Goal: Information Seeking & Learning: Understand process/instructions

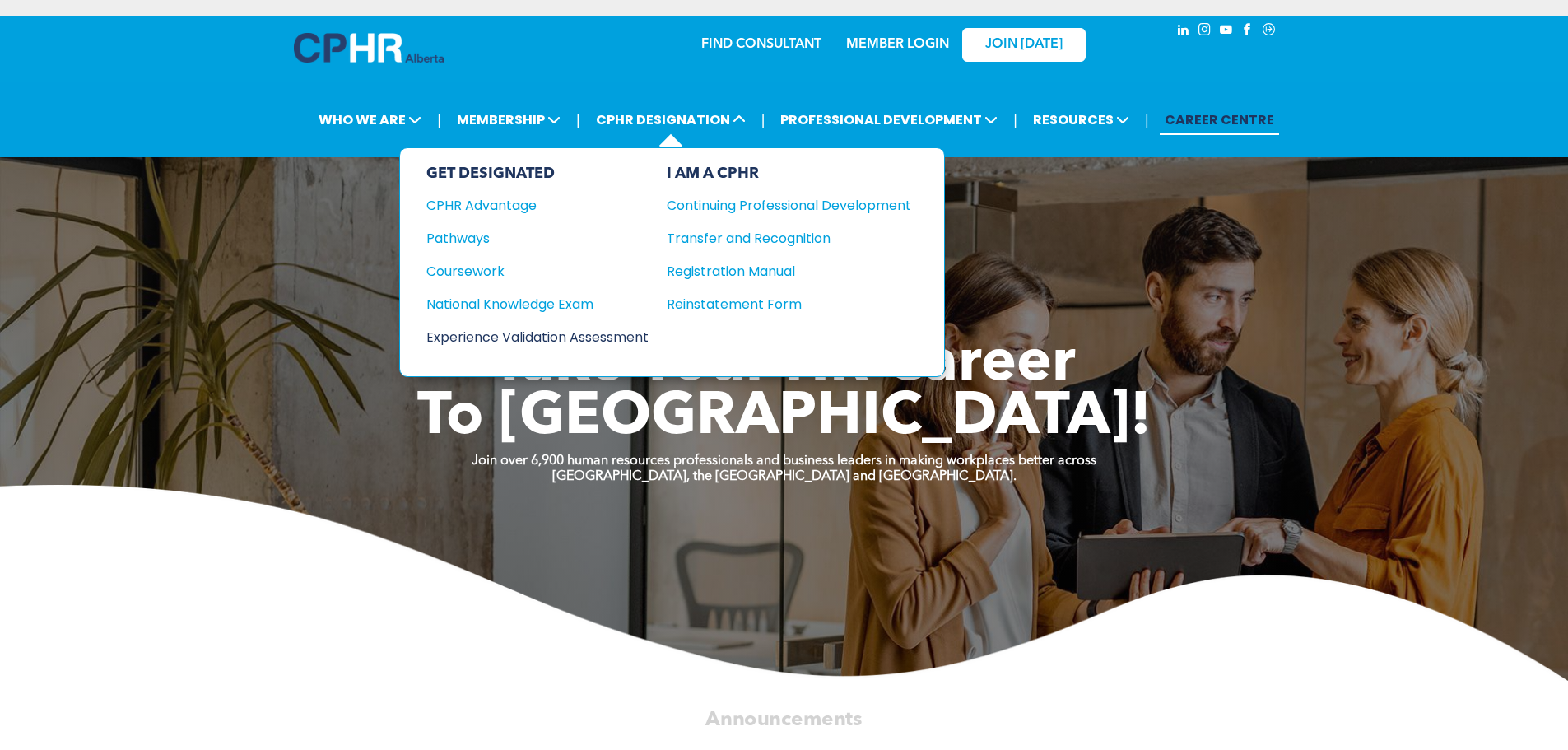
click at [495, 335] on div "Experience Validation Assessment" at bounding box center [527, 337] width 200 height 21
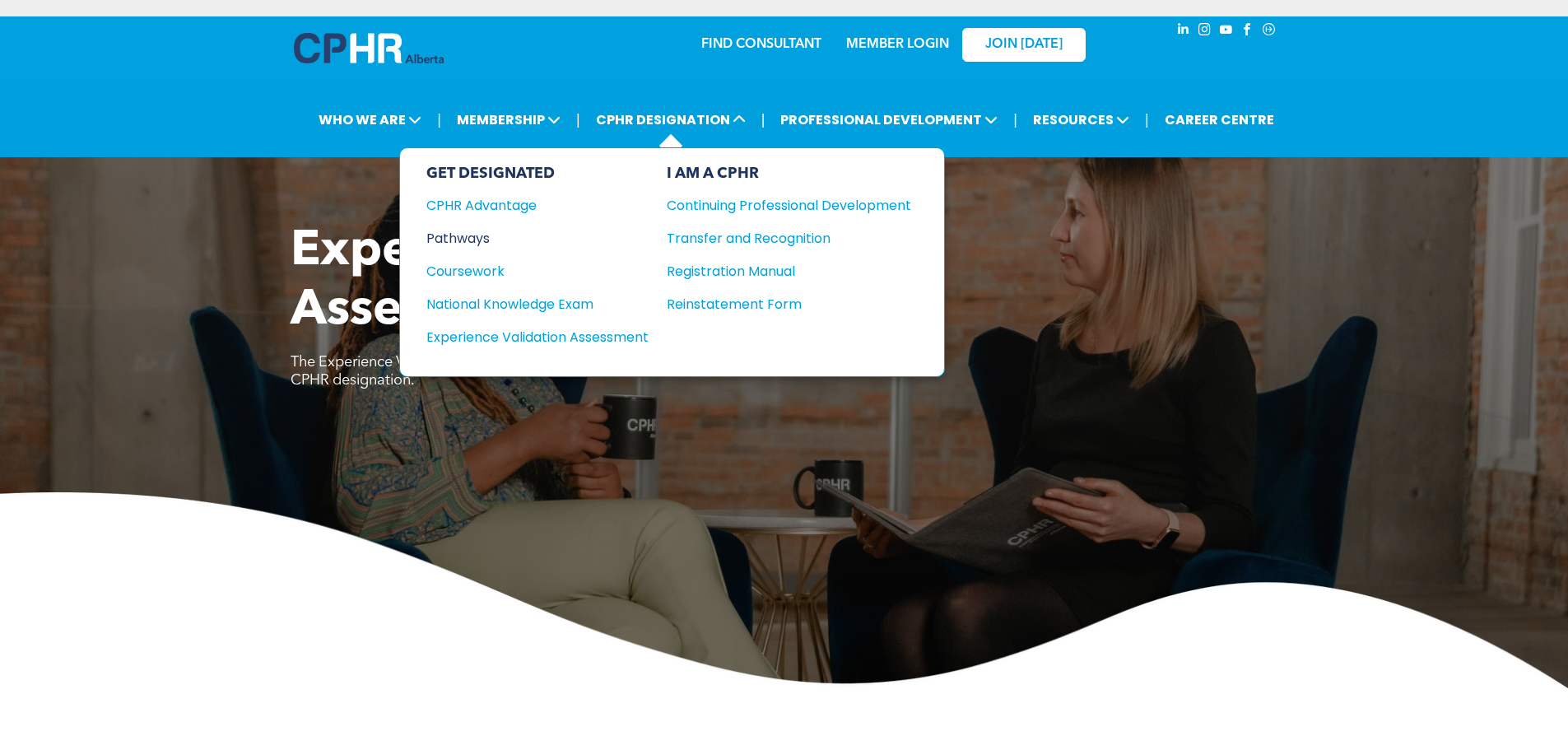
click at [447, 229] on div "Pathways" at bounding box center [527, 238] width 200 height 21
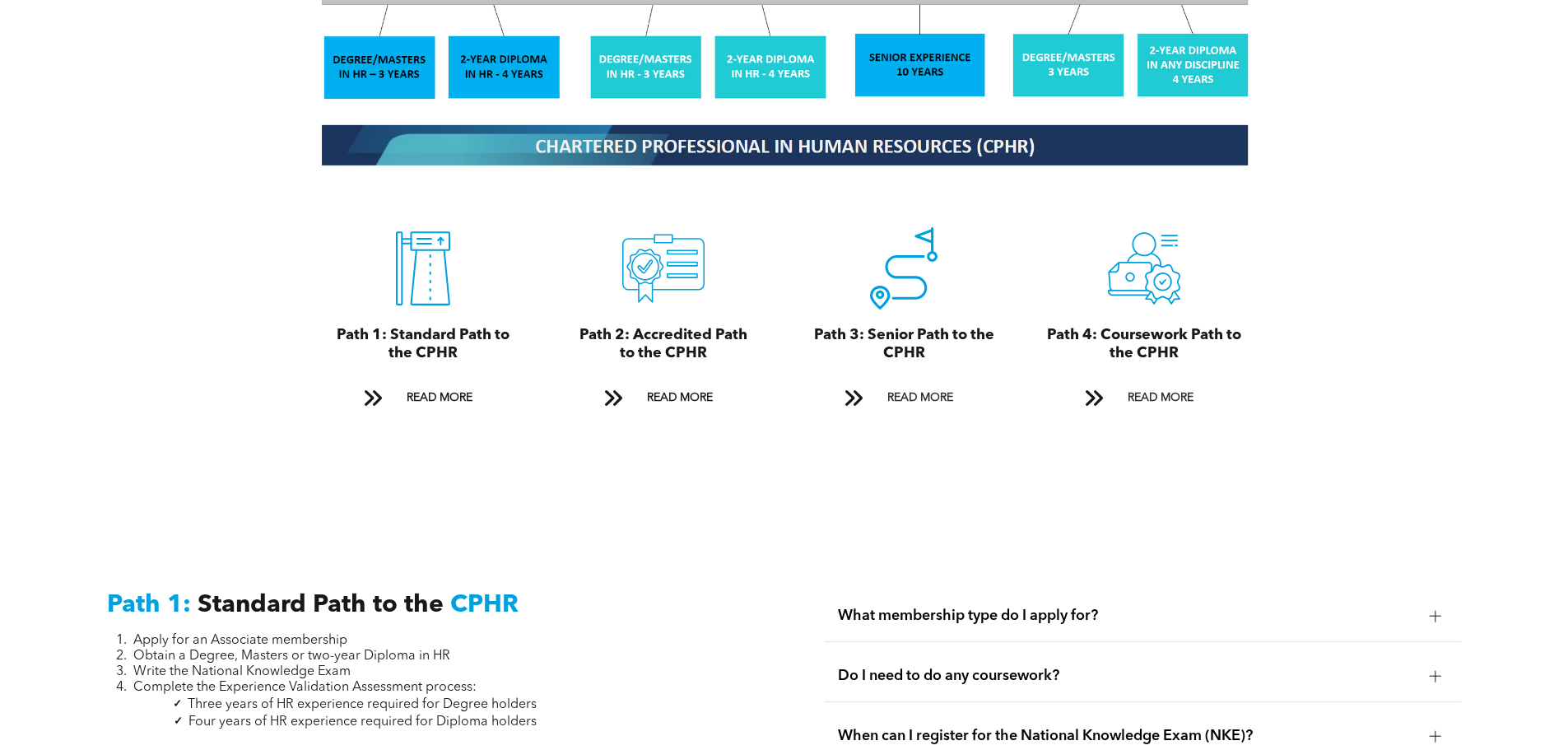
scroll to position [1811, 0]
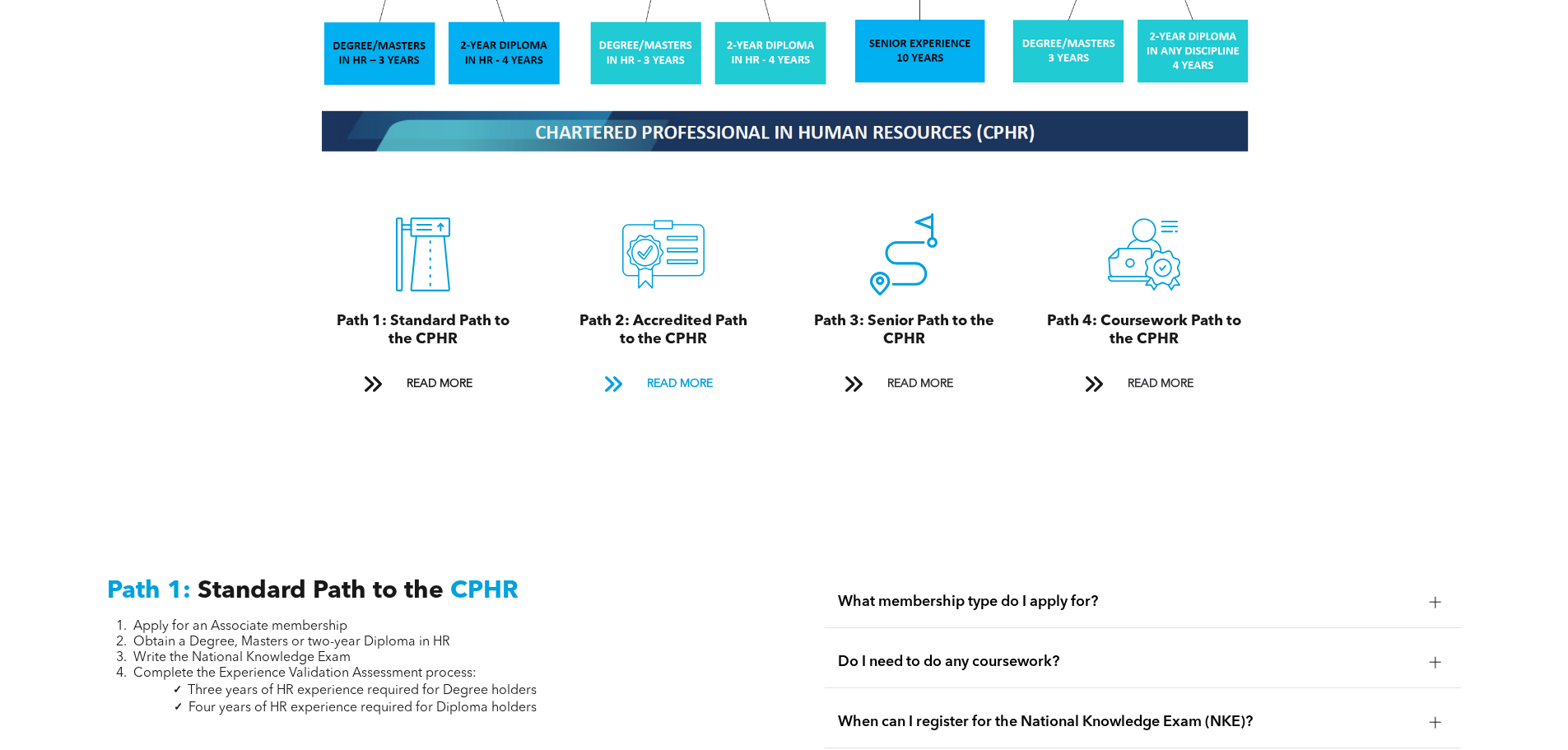
drag, startPoint x: 640, startPoint y: 365, endPoint x: 643, endPoint y: 374, distance: 9.5
click at [640, 369] on link "READ MORE" at bounding box center [664, 384] width 142 height 31
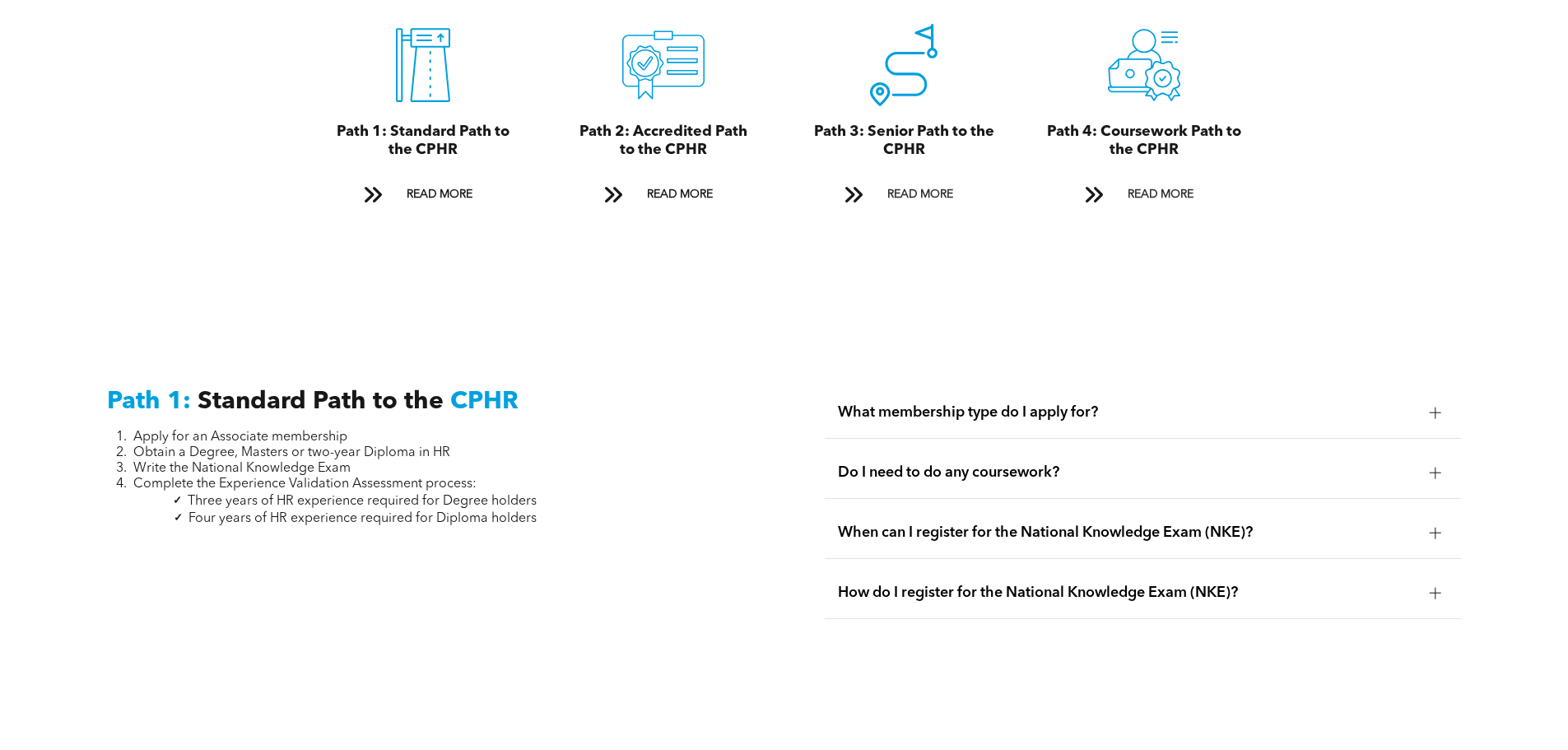
scroll to position [2032, 0]
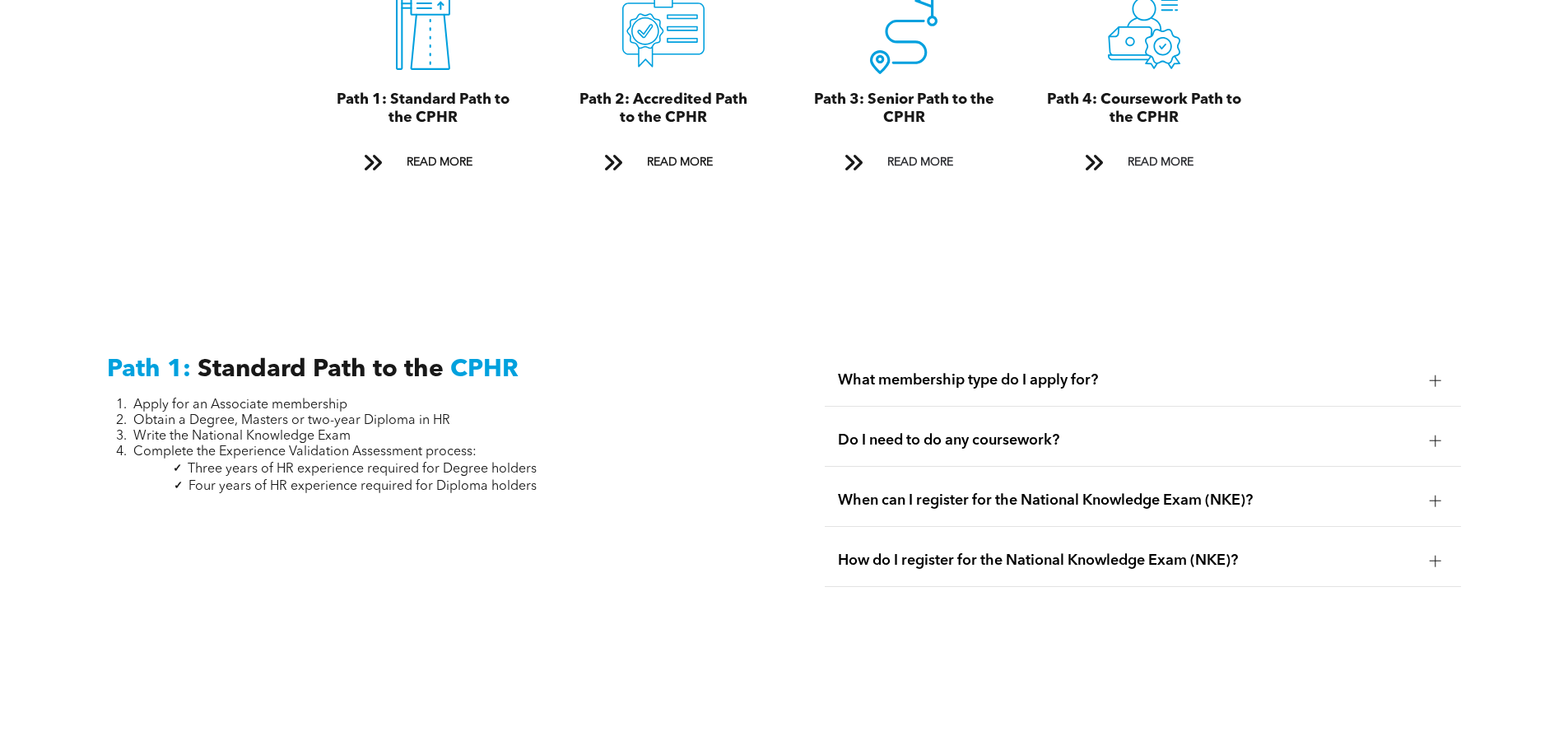
click at [1426, 368] on div at bounding box center [1435, 380] width 24 height 24
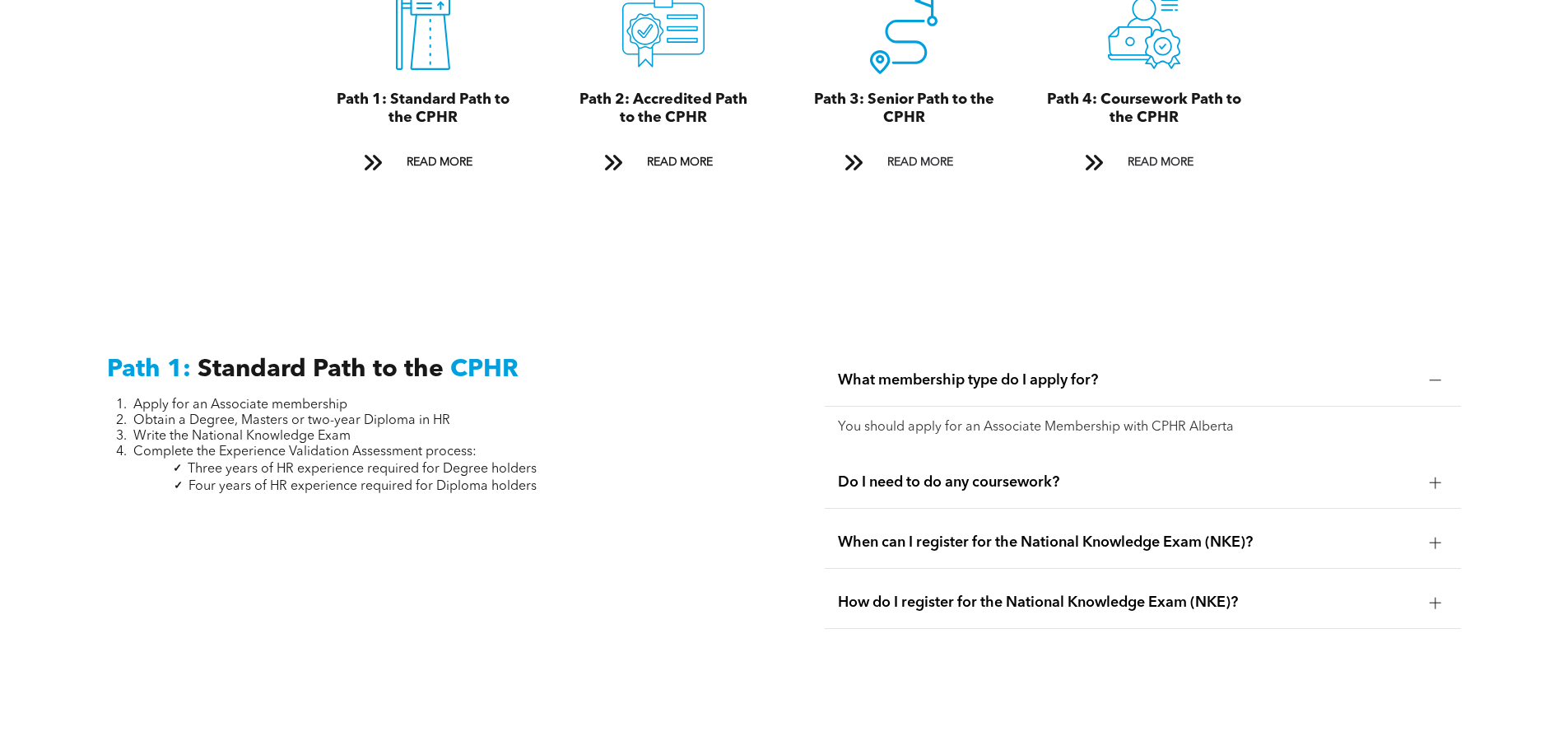
click at [996, 474] on span "Do I need to do any coursework?" at bounding box center [1127, 482] width 579 height 18
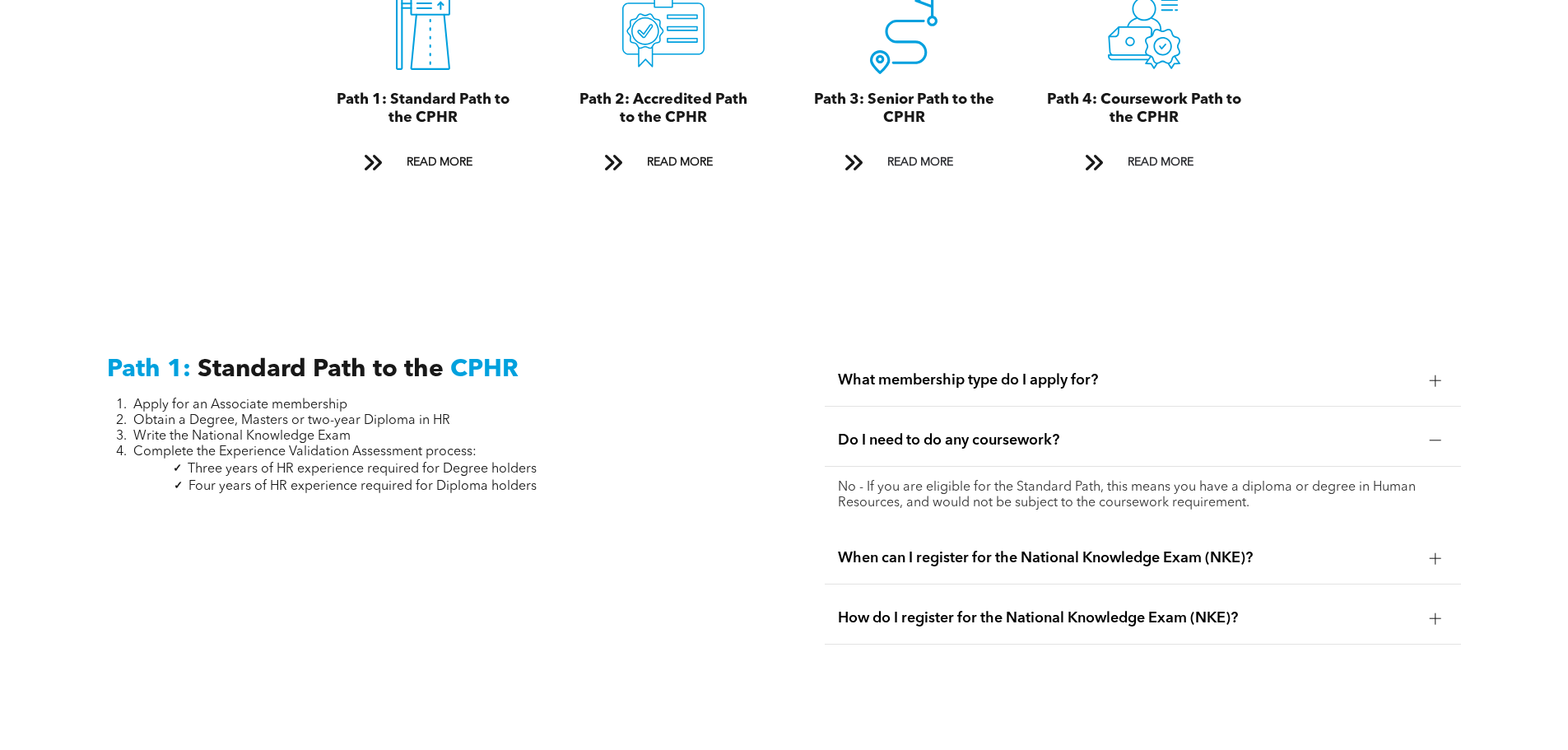
drag, startPoint x: 969, startPoint y: 538, endPoint x: 928, endPoint y: 529, distance: 42.0
click at [969, 549] on span "When can I register for the National Knowledge Exam (NKE)?" at bounding box center [1127, 558] width 579 height 18
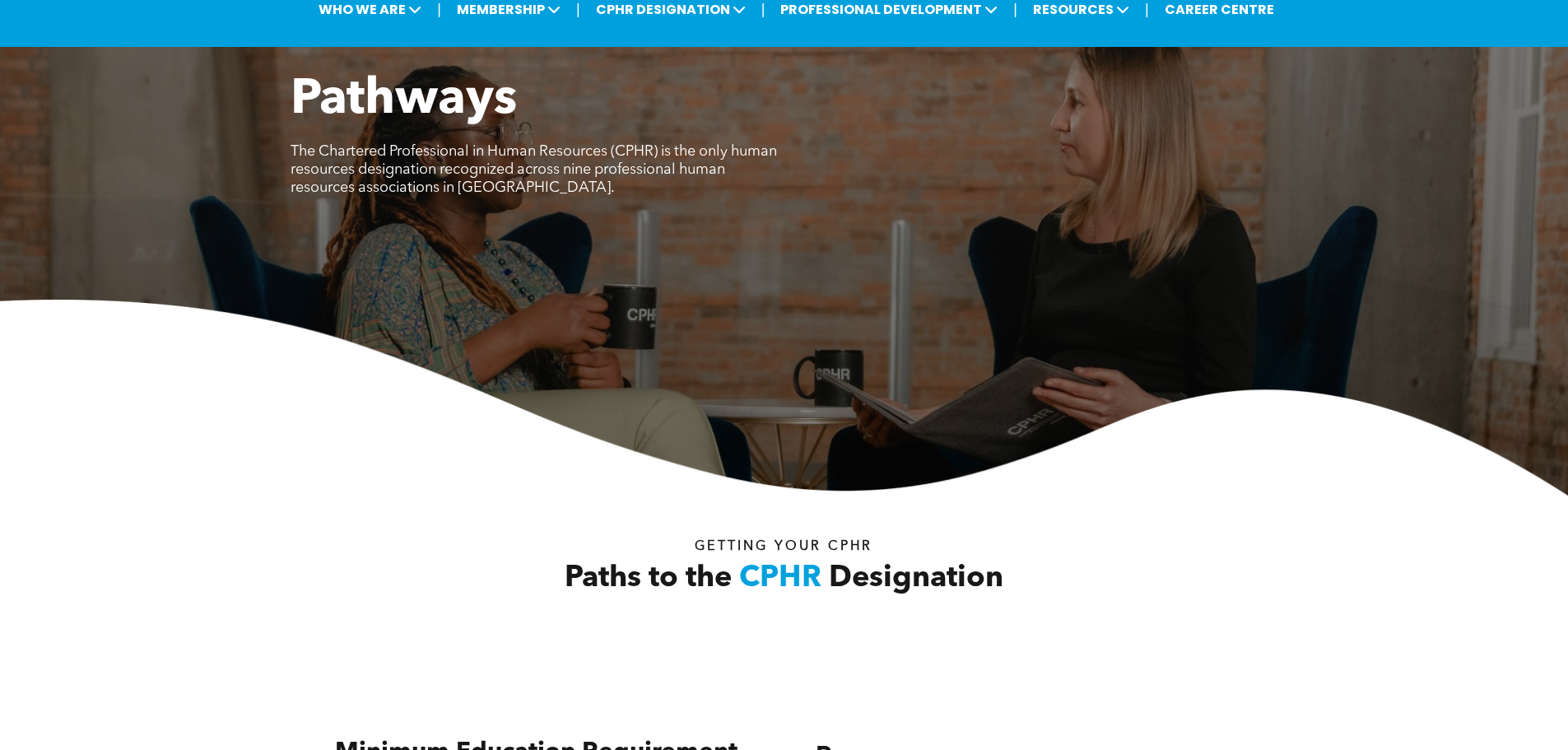
scroll to position [0, 0]
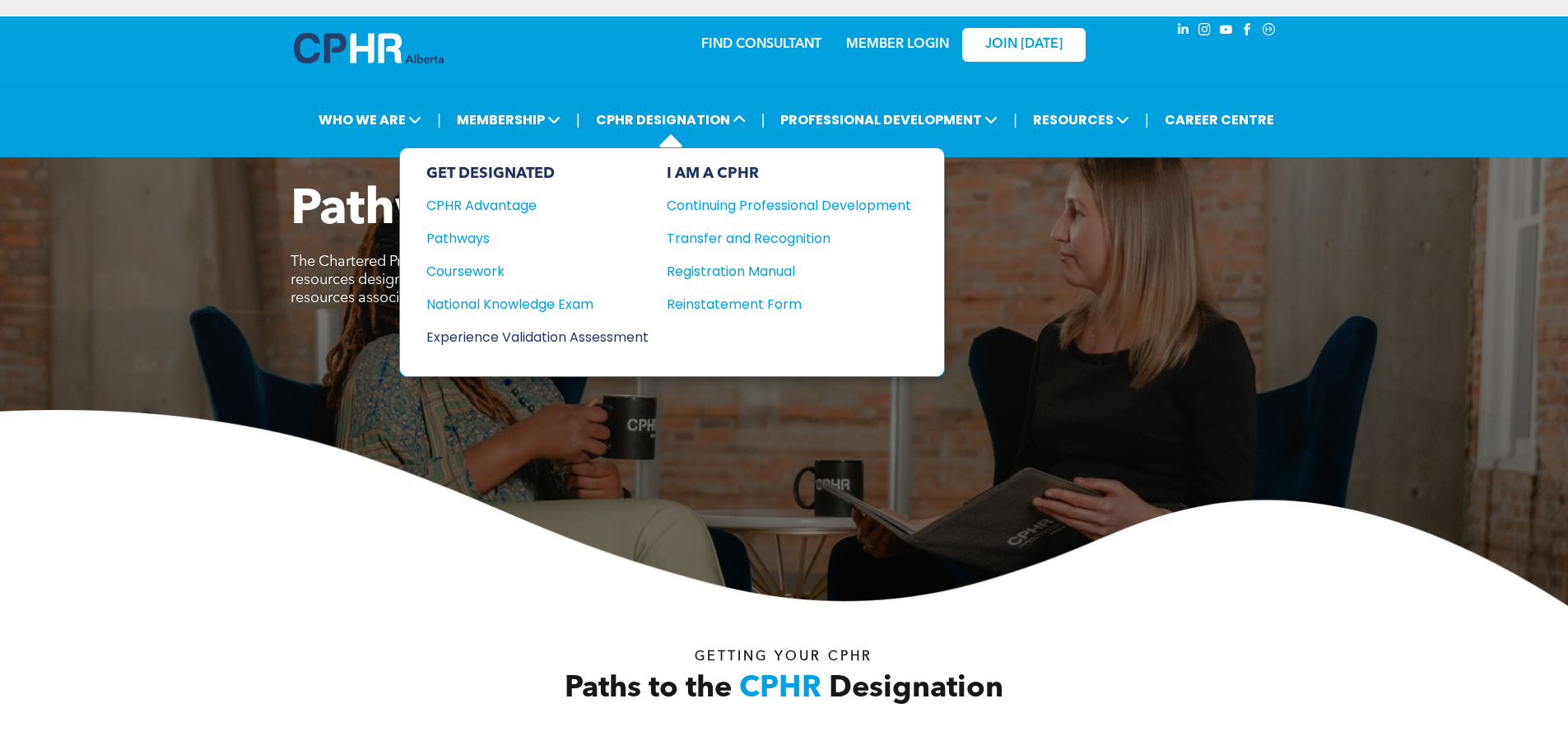
click at [588, 338] on div "Experience Validation Assessment" at bounding box center [527, 337] width 200 height 21
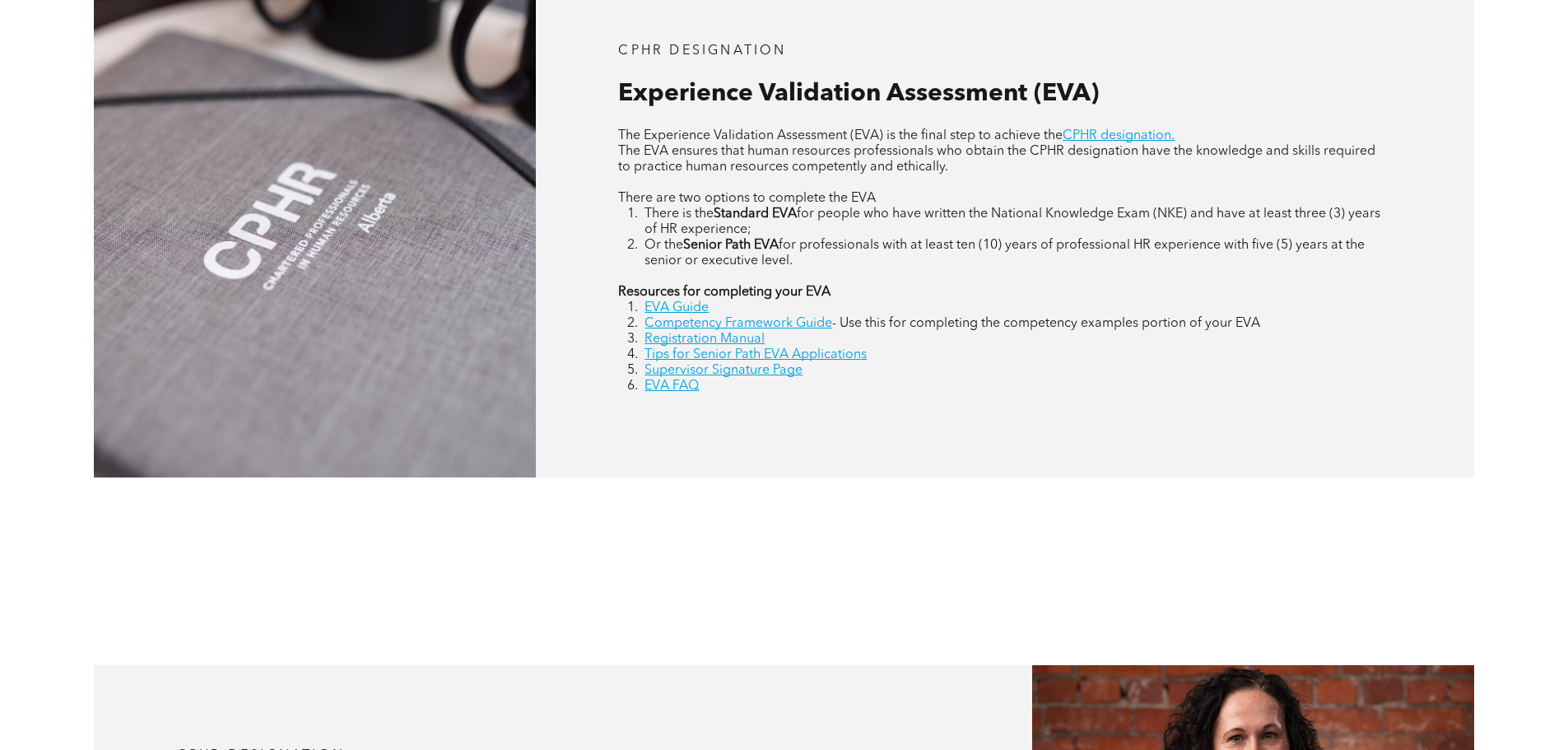
scroll to position [823, 0]
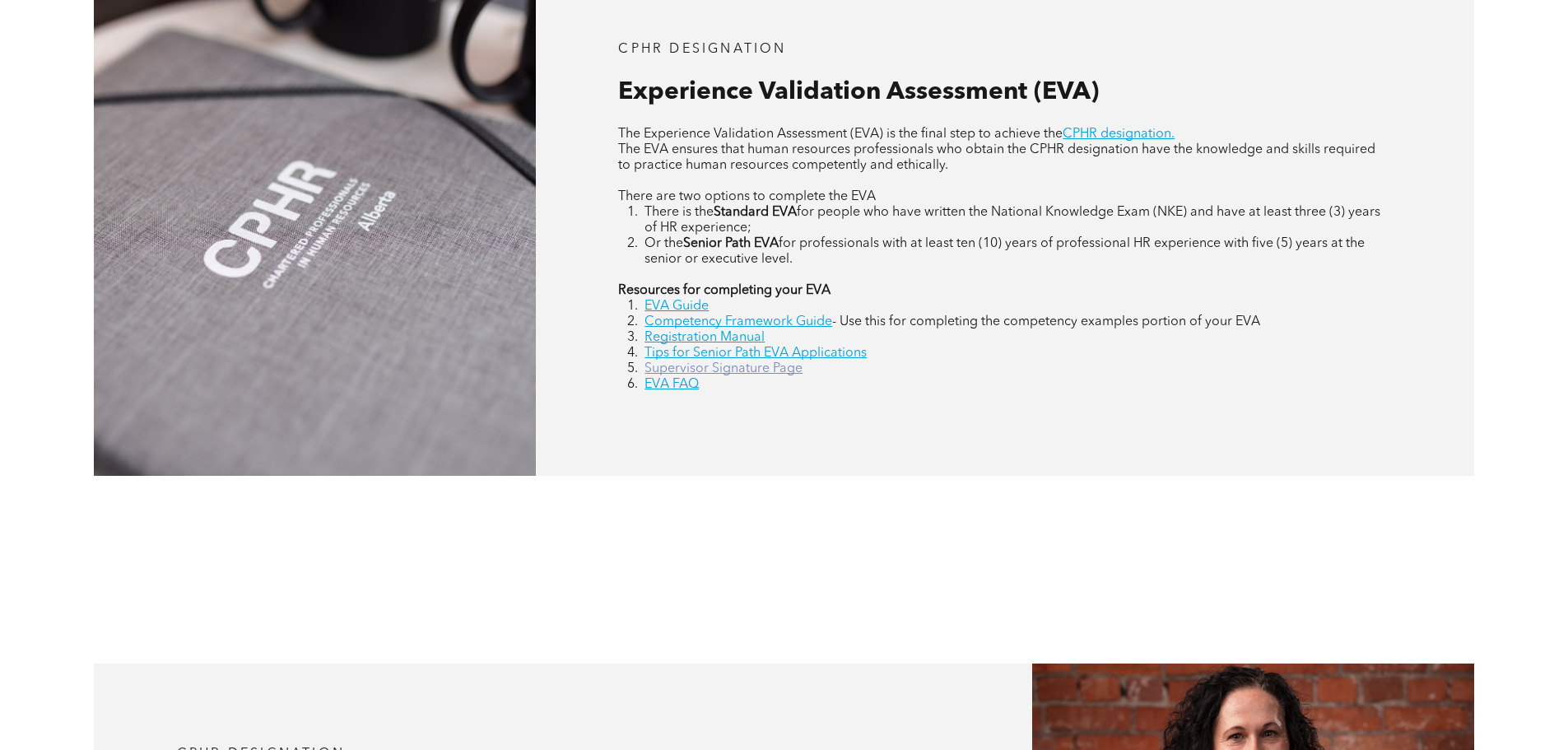
click at [729, 366] on link "Supervisor Signature Page" at bounding box center [723, 369] width 158 height 13
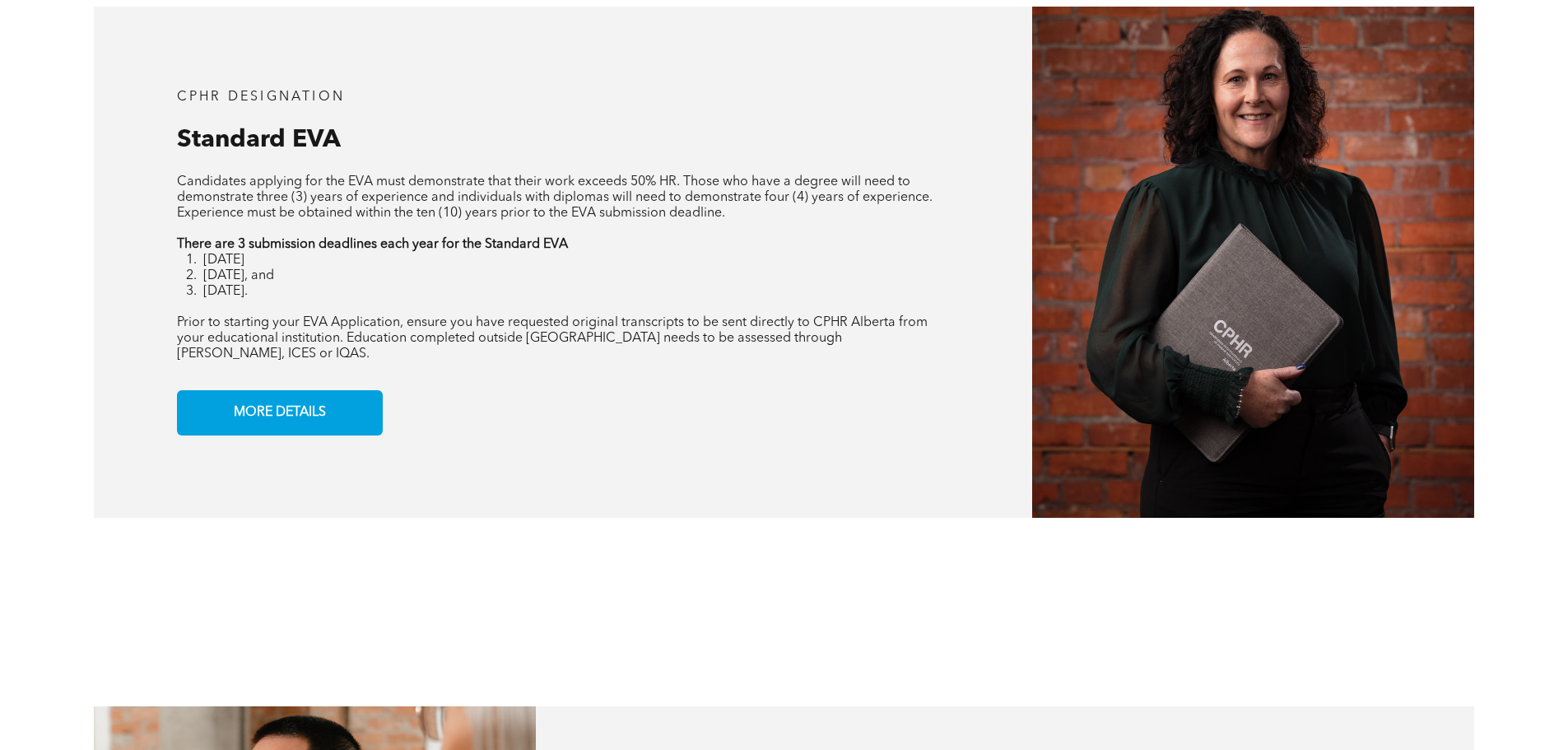
scroll to position [1481, 0]
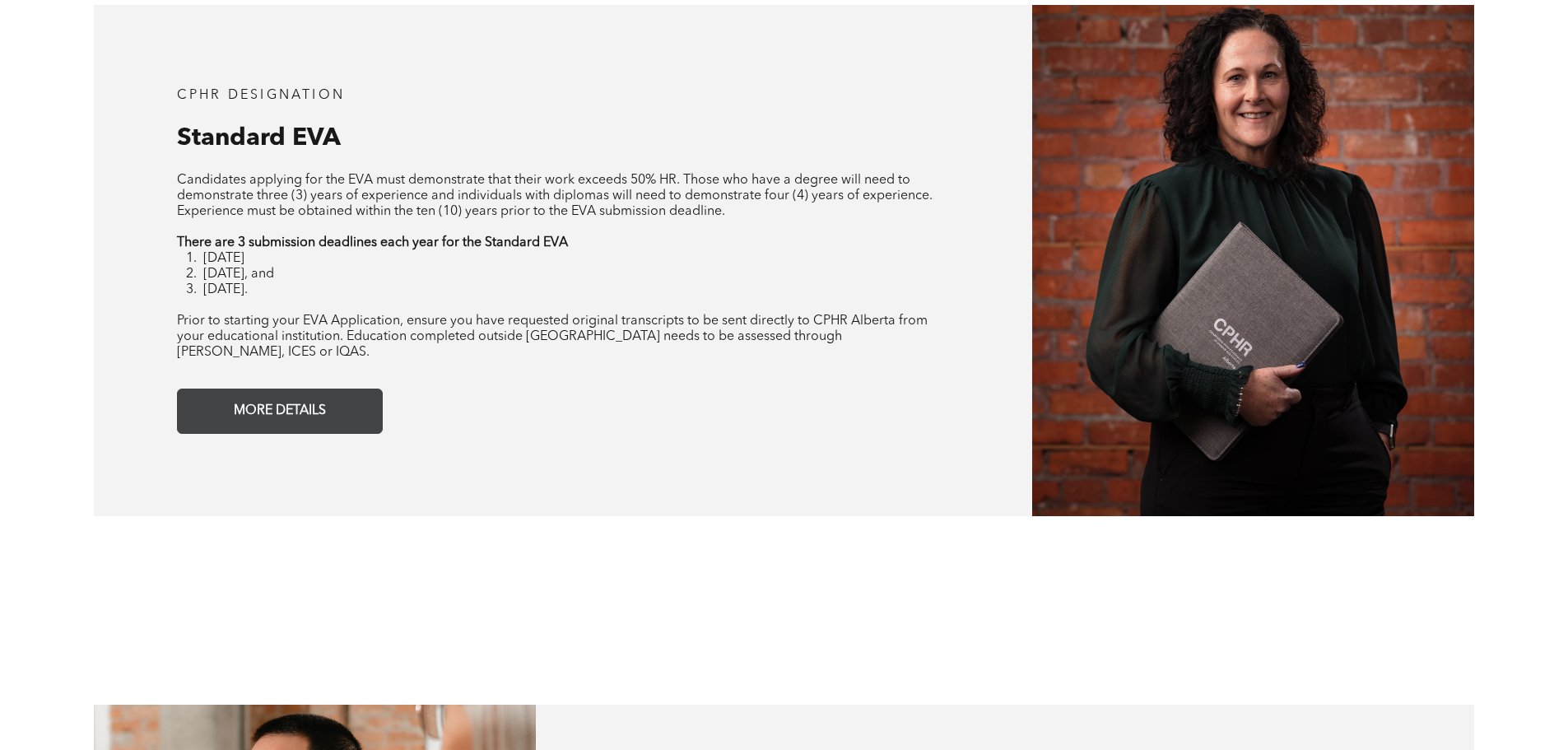
click at [280, 395] on span "MORE DETAILS" at bounding box center [279, 411] width 104 height 32
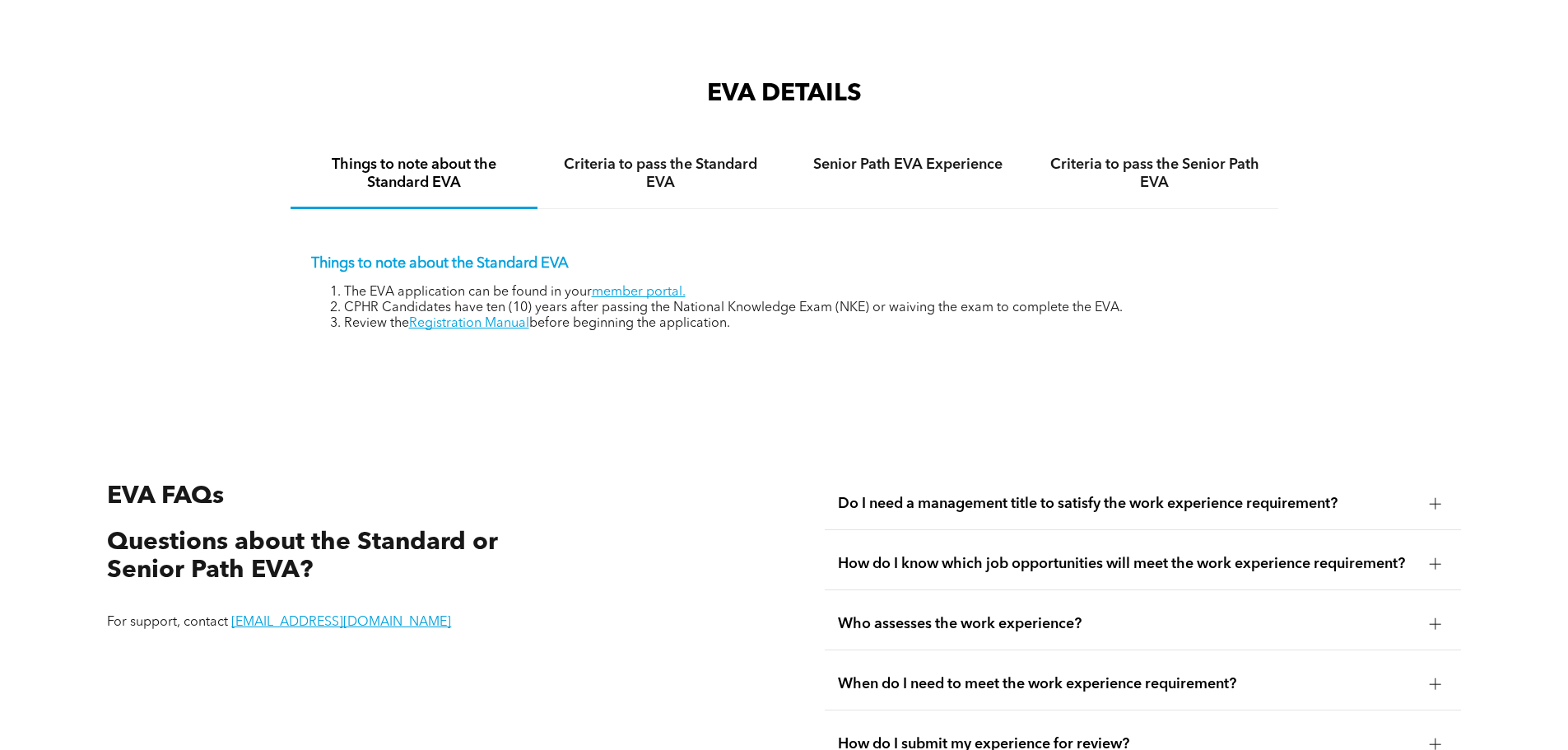
scroll to position [2760, 0]
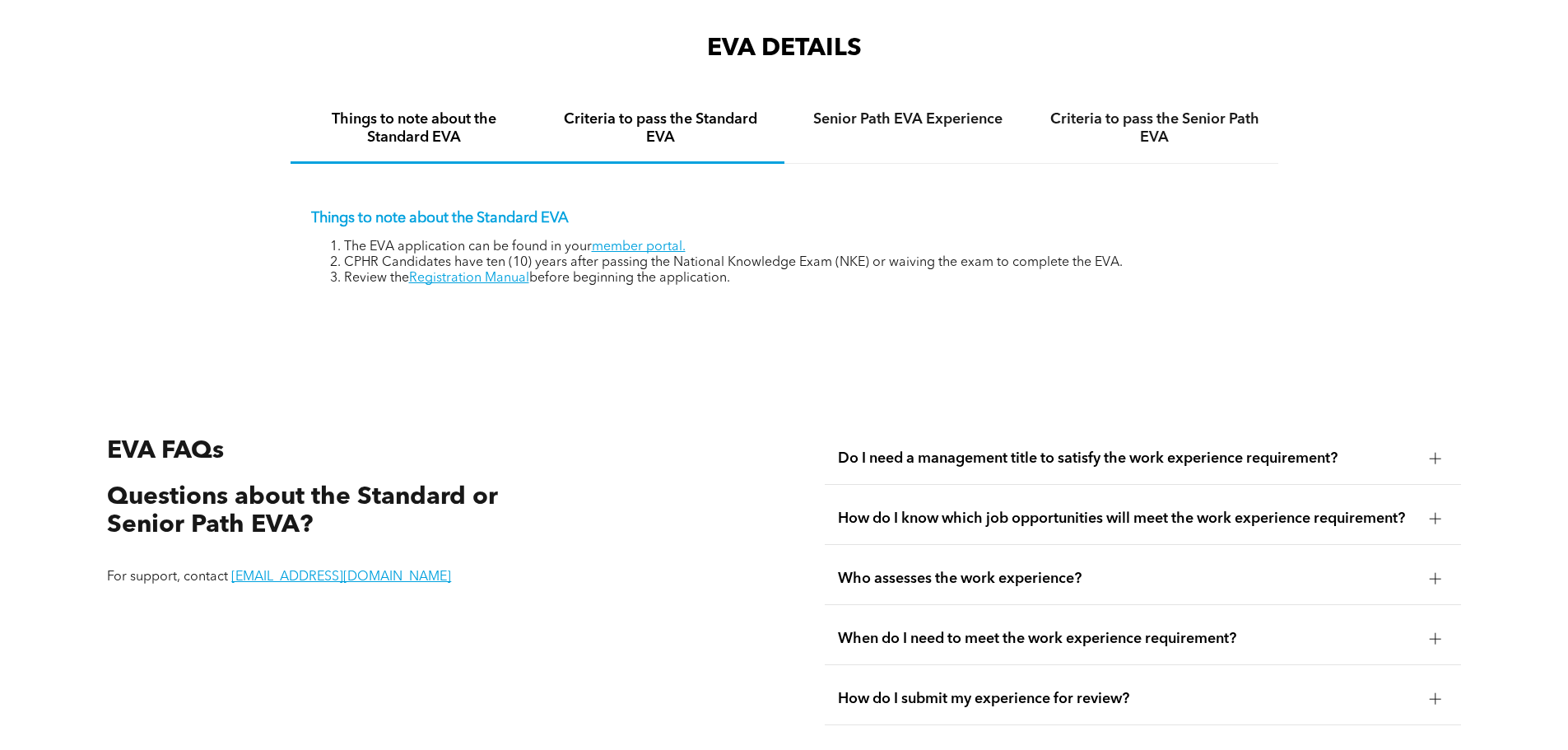
click at [655, 111] on h4 "Criteria to pass the Standard EVA" at bounding box center [660, 128] width 218 height 36
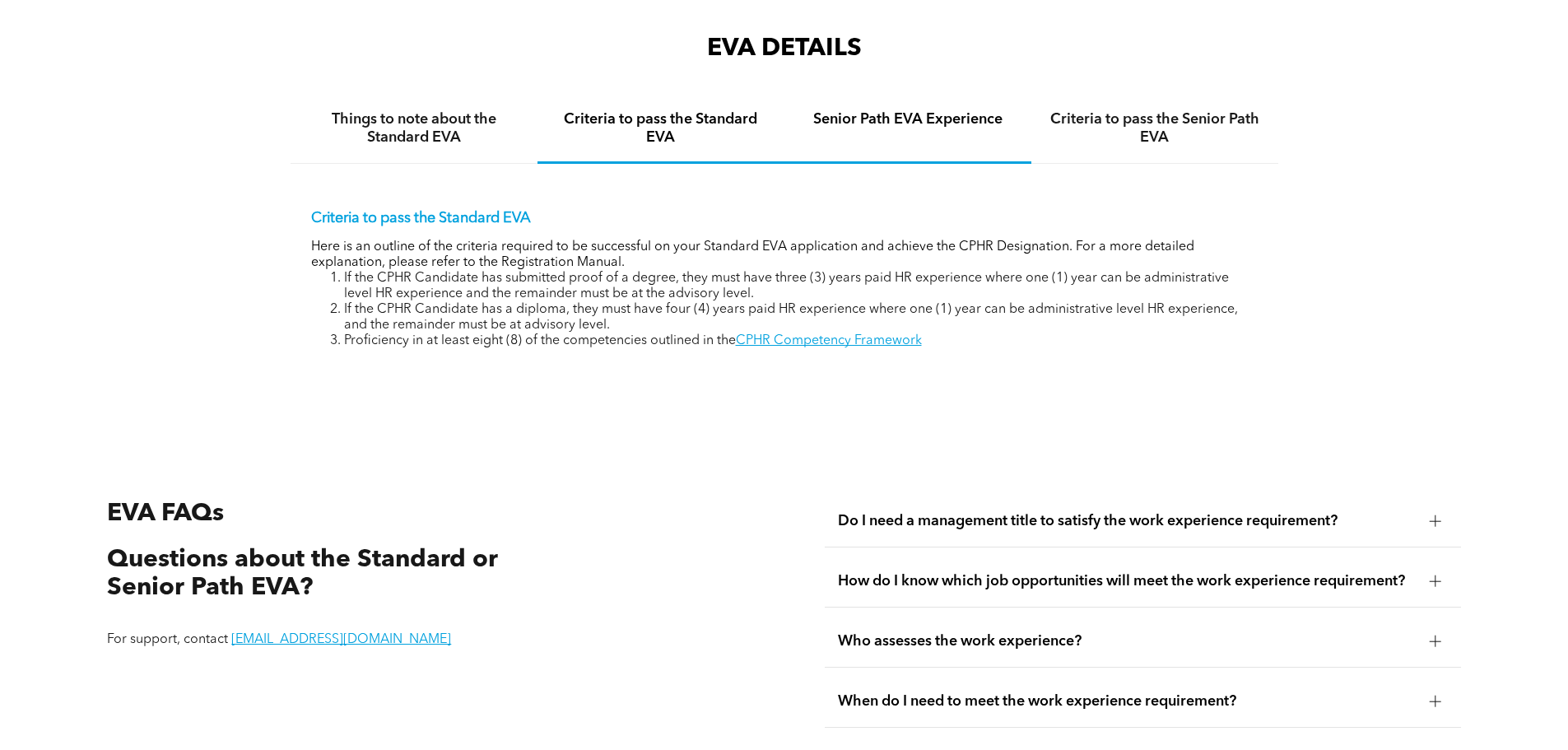
click at [877, 110] on h4 "Senior Path EVA Experience" at bounding box center [908, 119] width 218 height 18
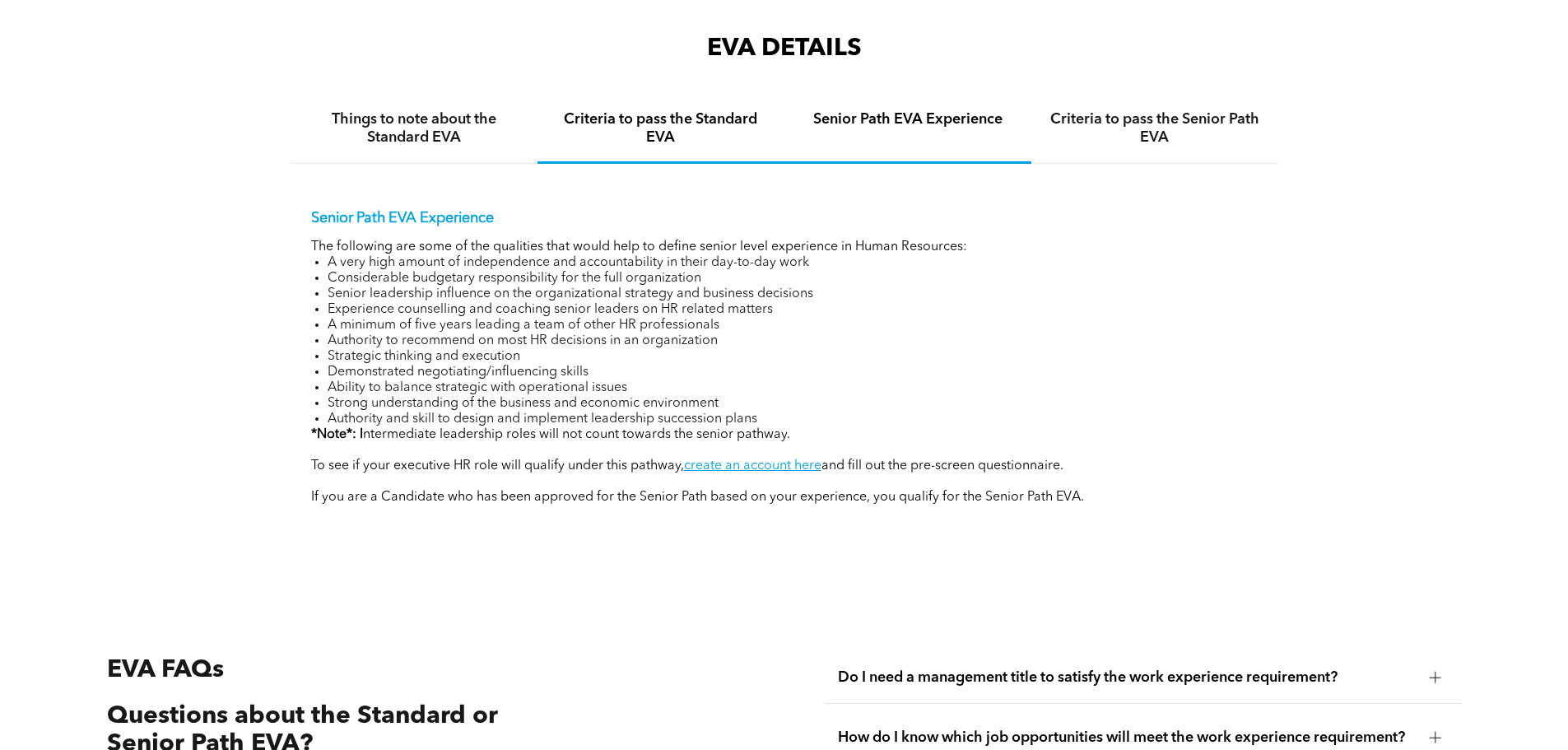
click at [679, 115] on h4 "Criteria to pass the Standard EVA" at bounding box center [660, 128] width 218 height 36
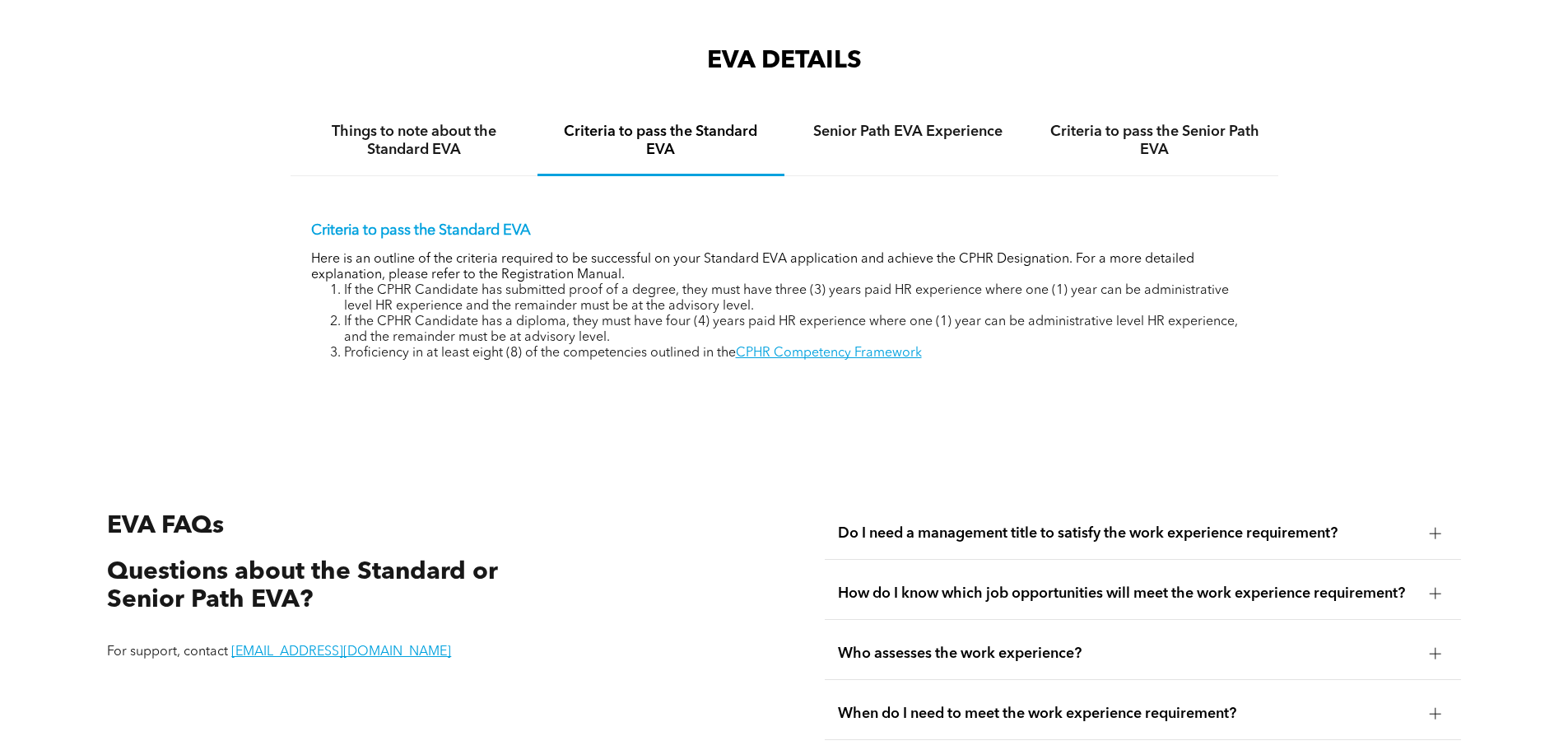
scroll to position [2678, 0]
